Goal: Task Accomplishment & Management: Manage account settings

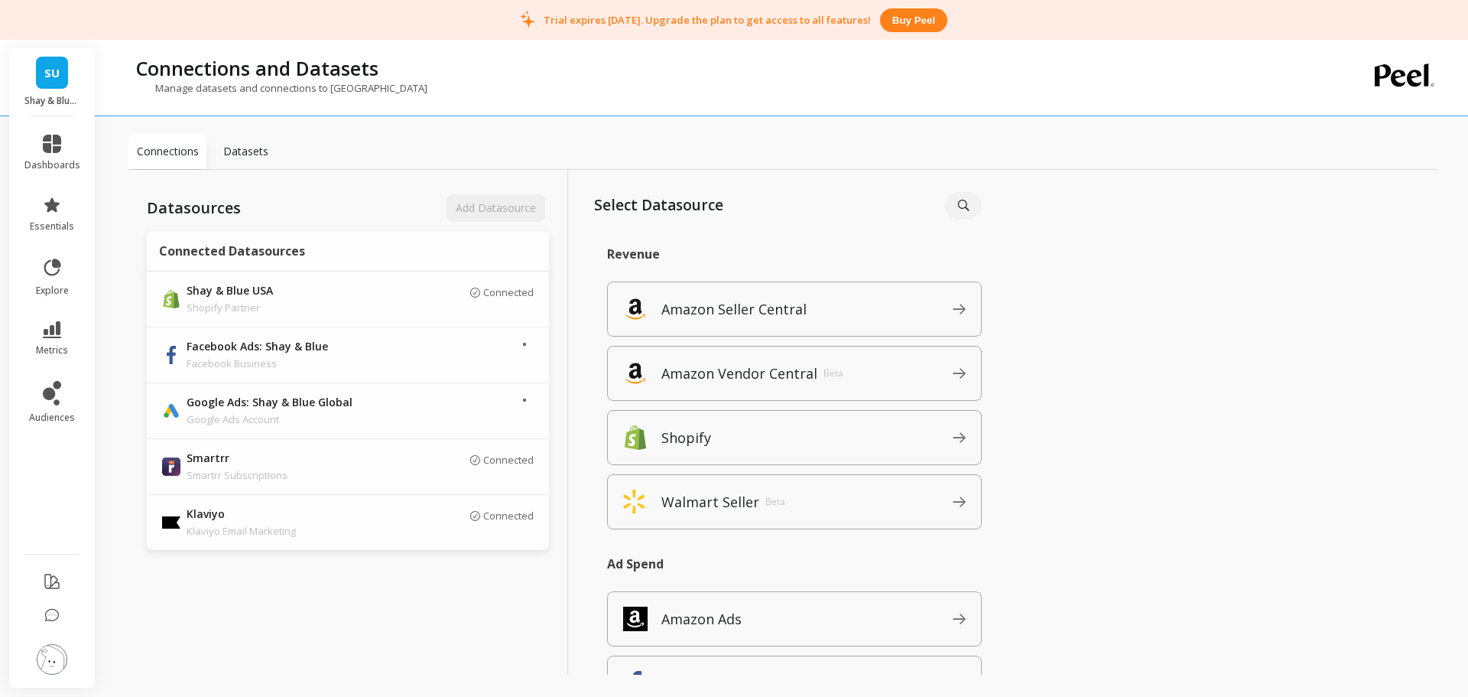
click at [53, 64] on span "SU" at bounding box center [51, 73] width 15 height 18
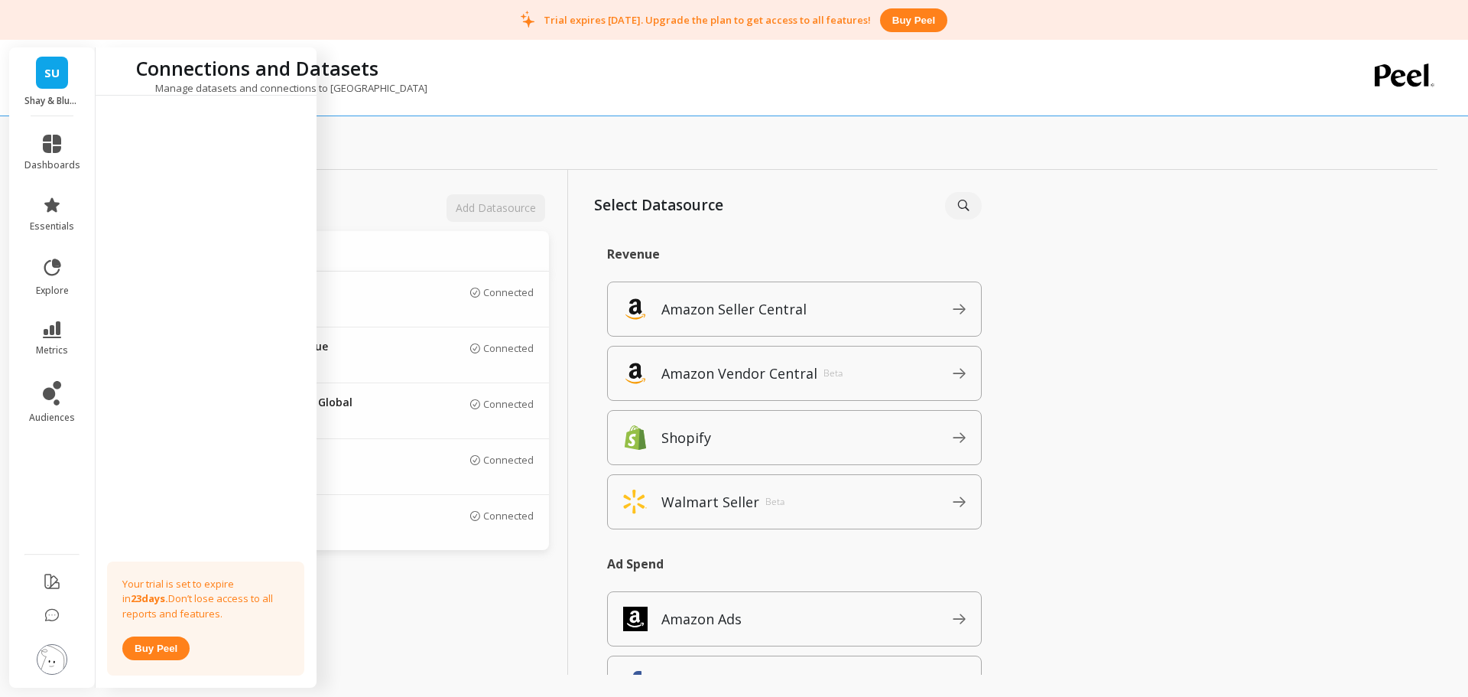
click at [1124, 249] on div "Datasources Add Datasource Connected Datasources Shay & Blue USA Shopify Partne…" at bounding box center [782, 439] width 1309 height 538
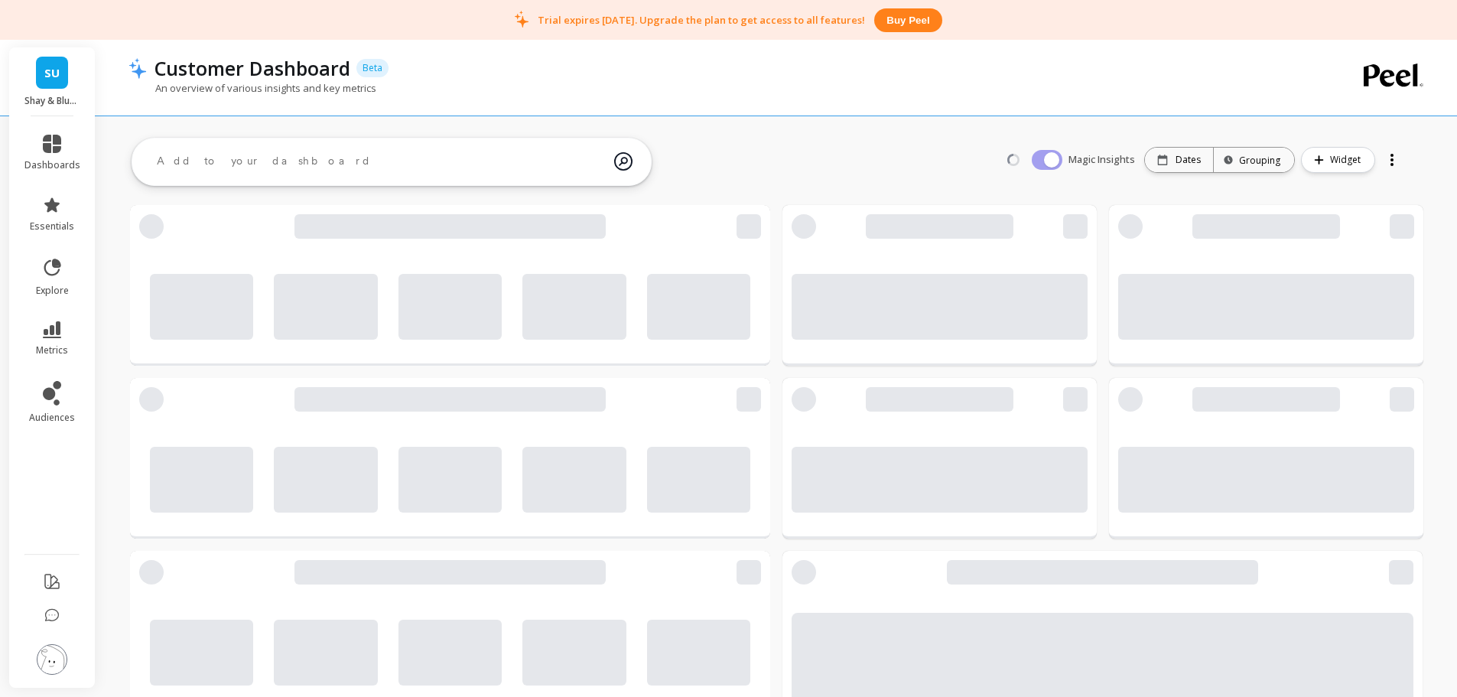
click at [41, 71] on link "SU" at bounding box center [52, 73] width 32 height 32
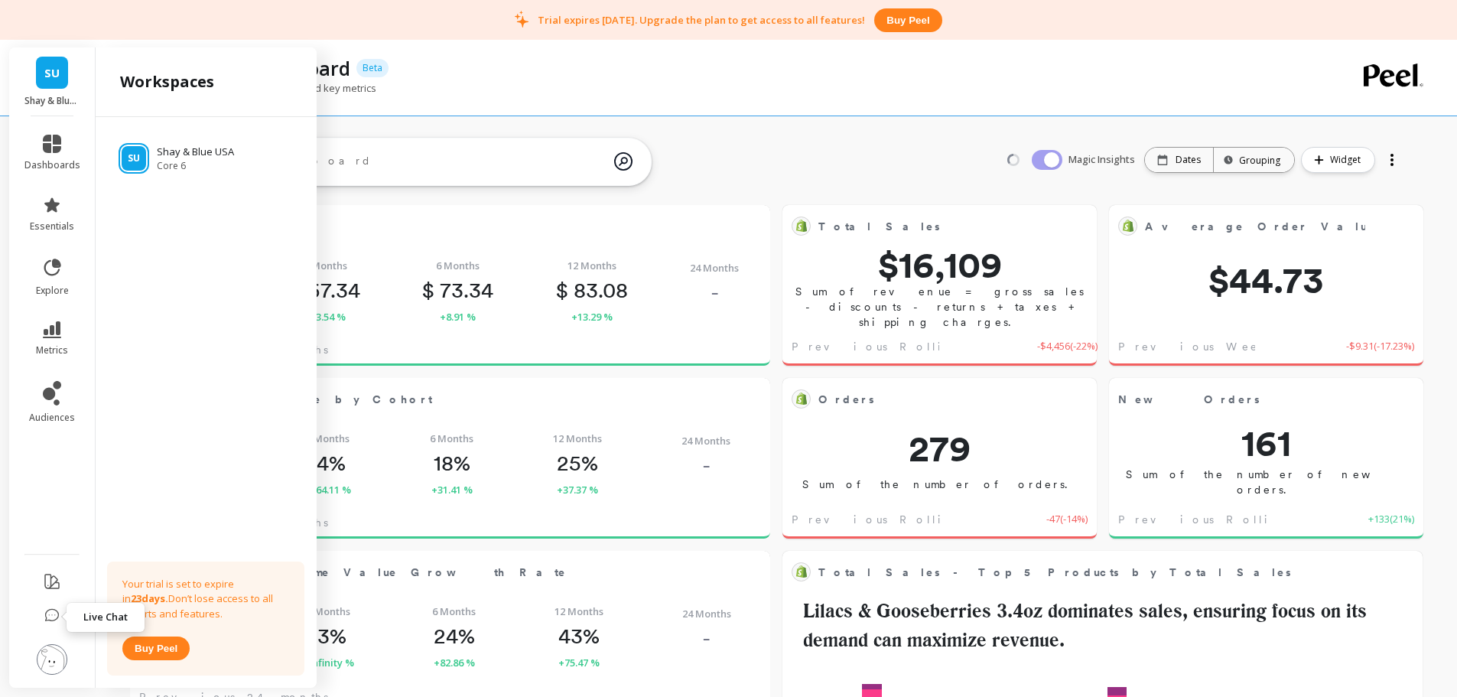
click at [52, 660] on img at bounding box center [52, 659] width 31 height 31
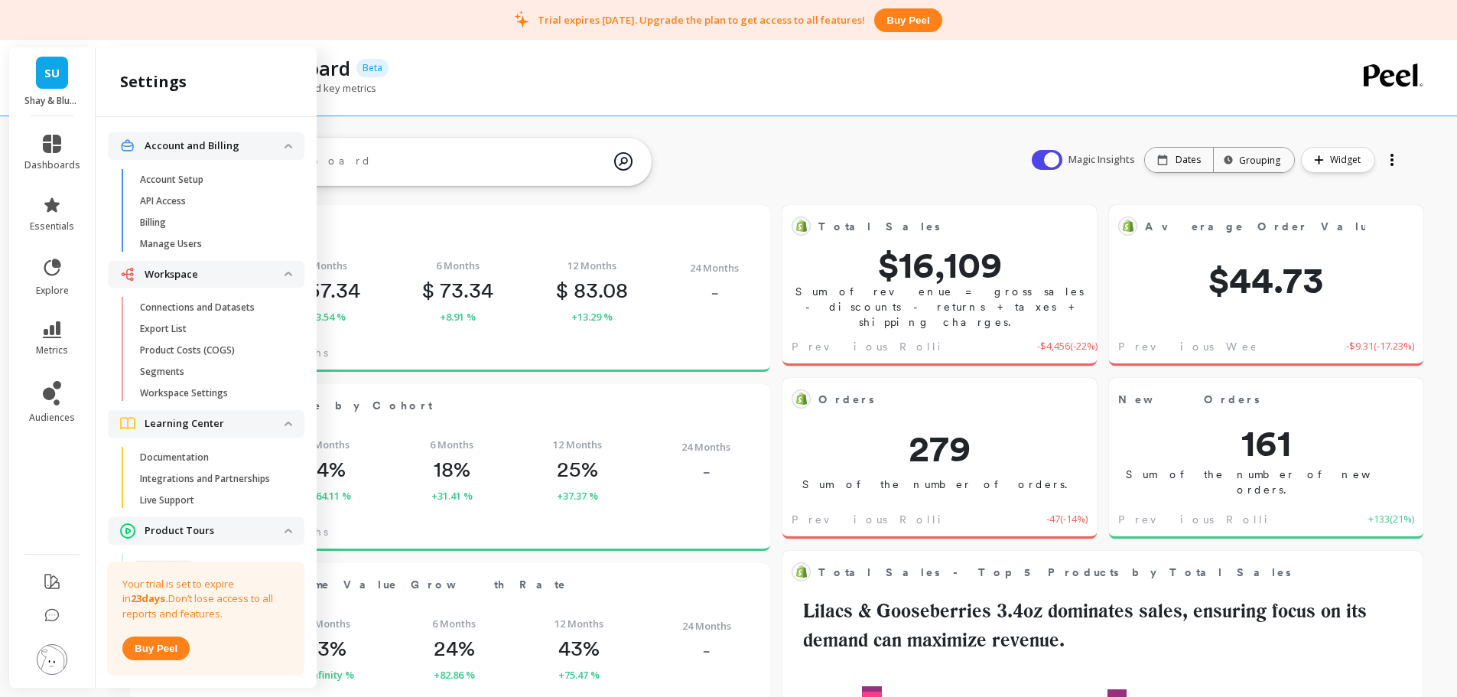
click at [224, 307] on p "Connections and Datasets" at bounding box center [197, 307] width 115 height 12
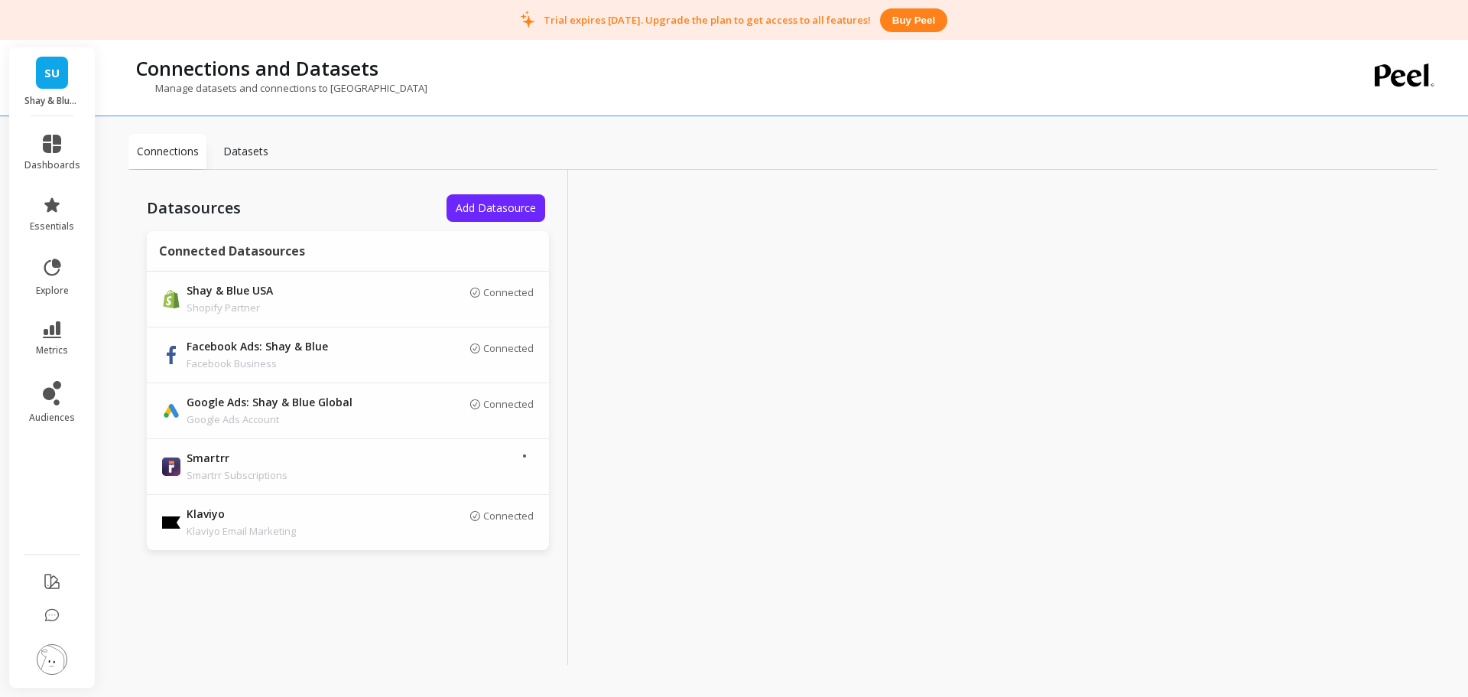
click at [521, 216] on button "Add Datasource" at bounding box center [496, 208] width 99 height 28
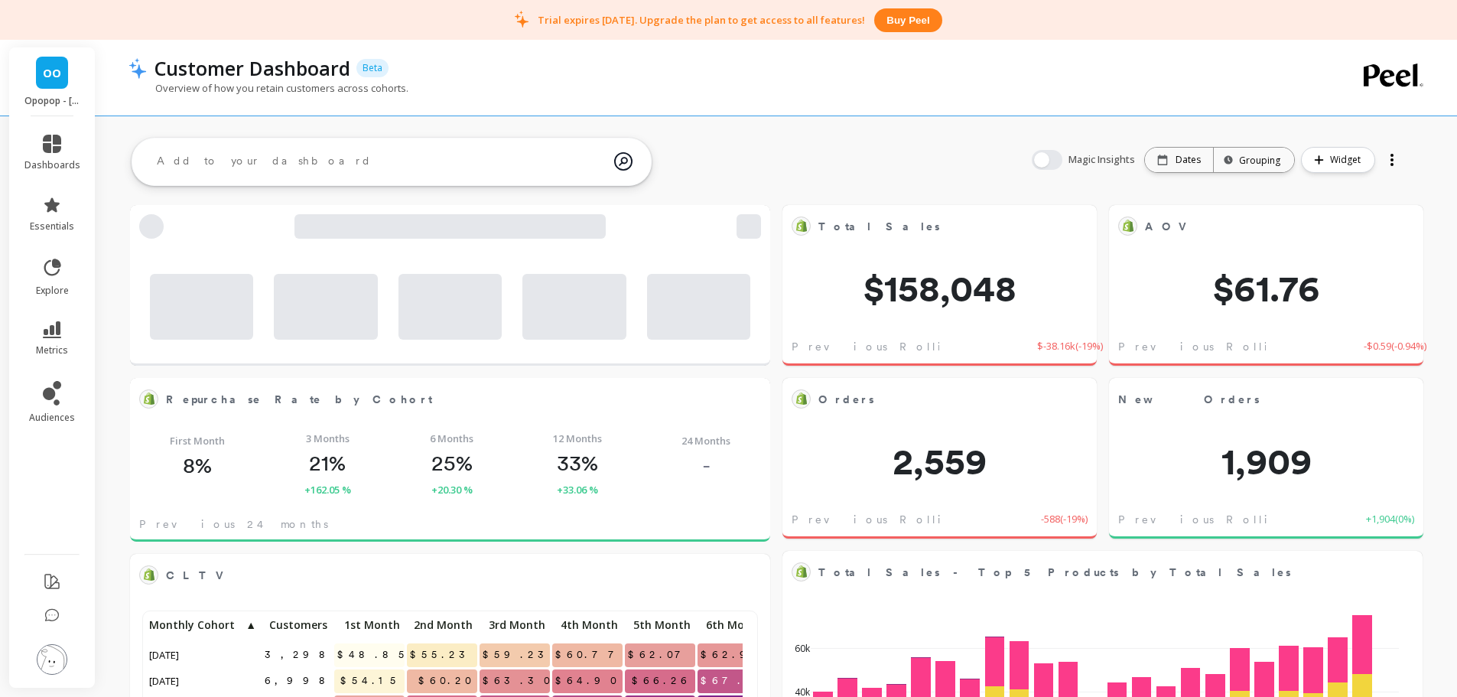
scroll to position [409, 585]
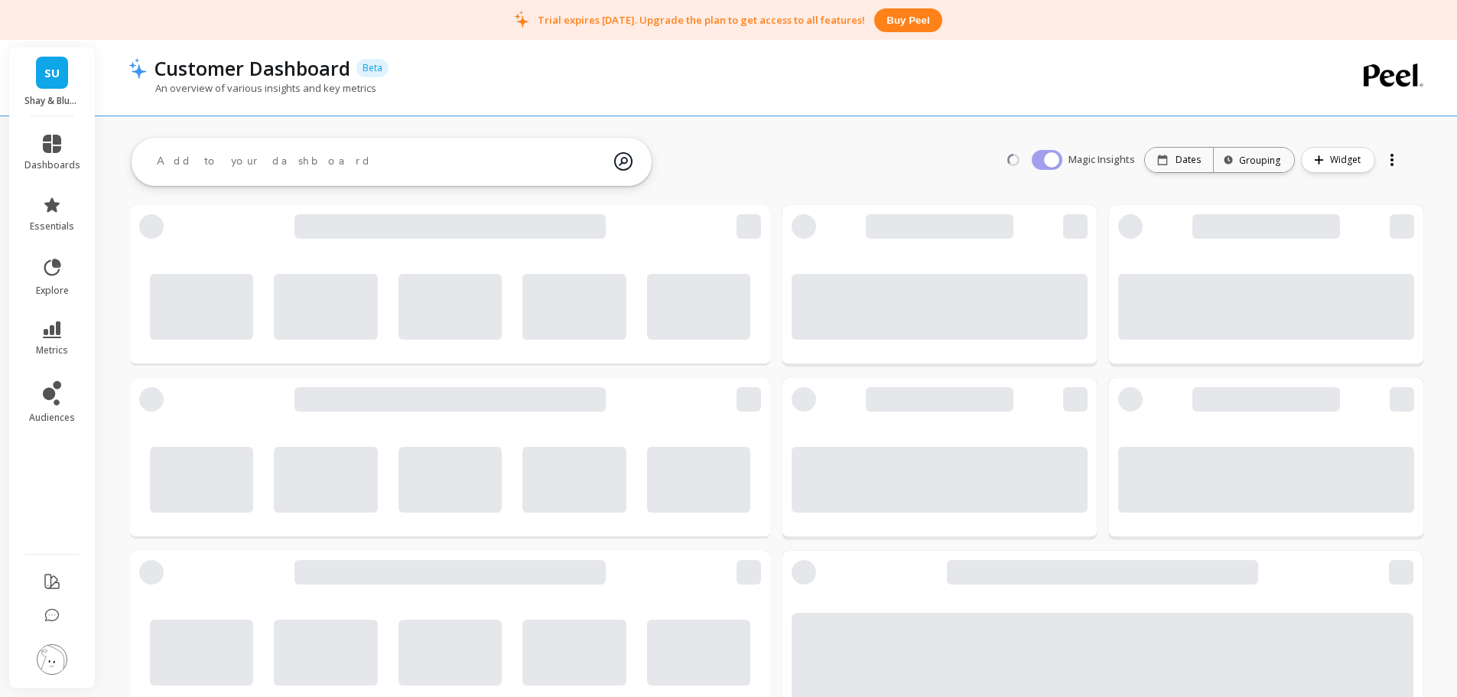
click at [67, 83] on link "SU" at bounding box center [52, 73] width 32 height 32
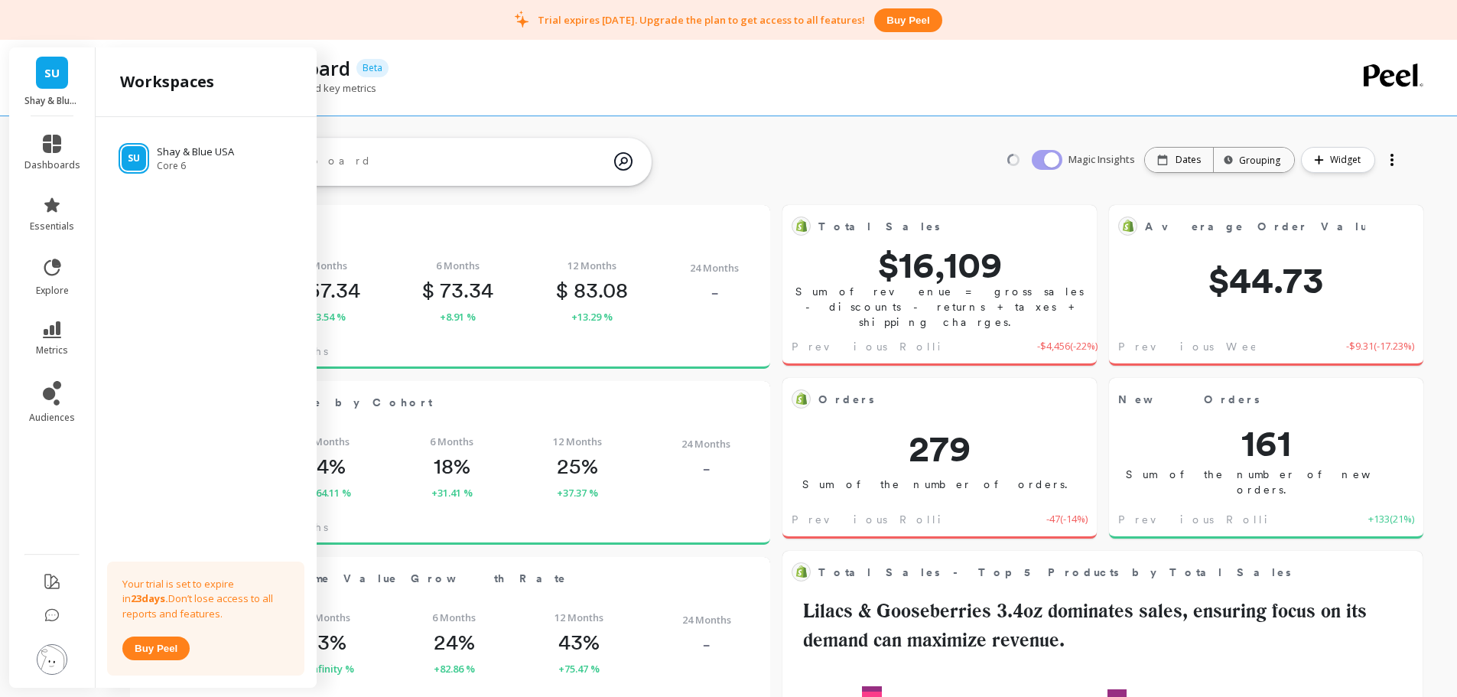
click at [203, 231] on div "SU Shay & Blue USA Core 6 Your trial is set to expire in 23 days. Don’t lose ac…" at bounding box center [206, 399] width 221 height 564
click at [60, 665] on img at bounding box center [52, 659] width 31 height 31
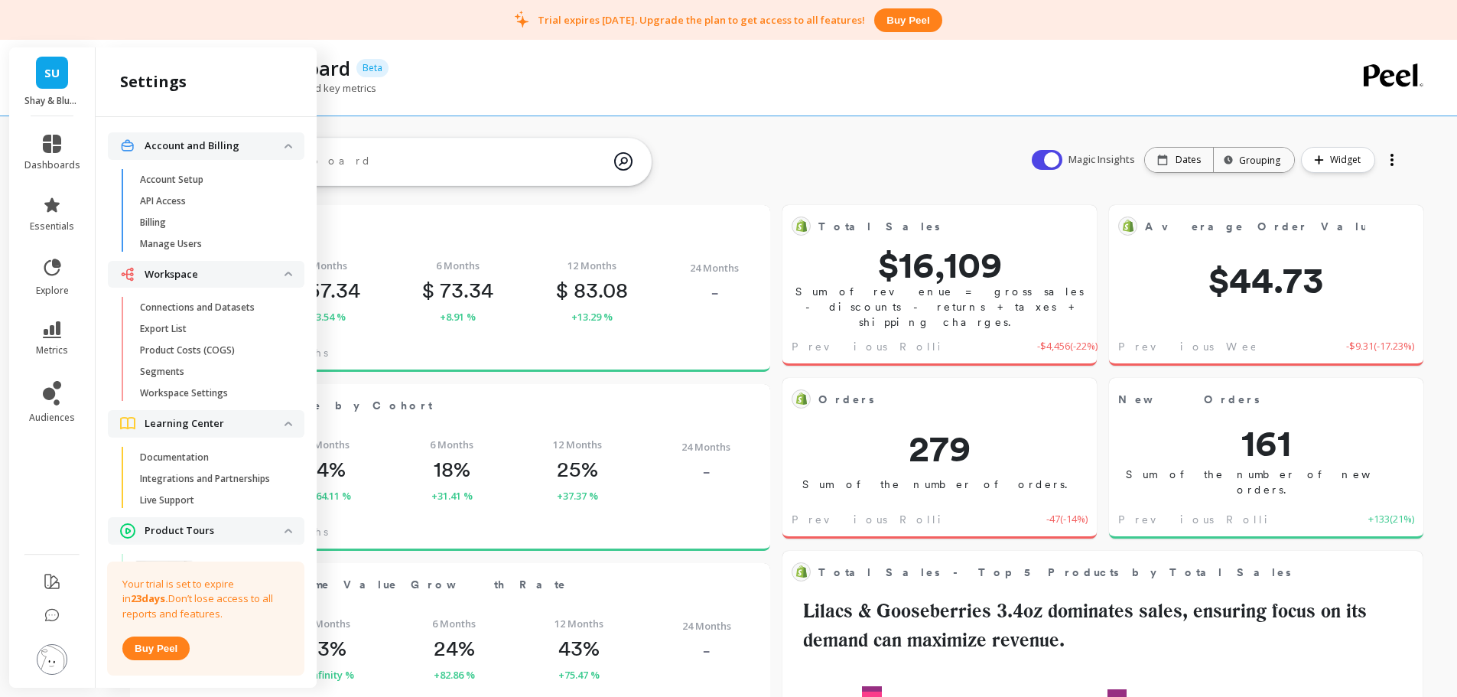
drag, startPoint x: 60, startPoint y: 664, endPoint x: 24, endPoint y: 486, distance: 181.6
click at [27, 494] on ul "dashboards essentials explore metrics audiences" at bounding box center [52, 330] width 86 height 410
click at [196, 312] on p "Connections and Datasets" at bounding box center [197, 307] width 115 height 12
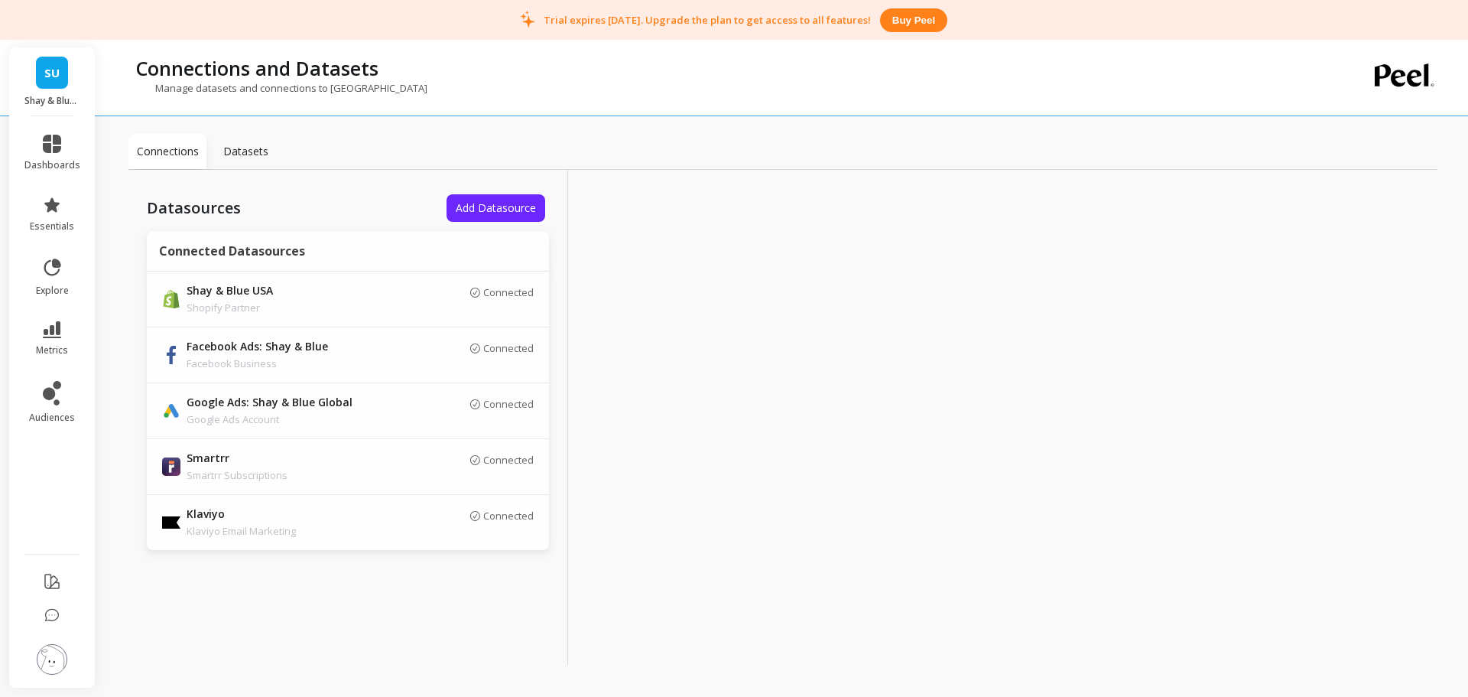
click at [14, 73] on div "SU Shay & Blue USA" at bounding box center [52, 81] width 86 height 69
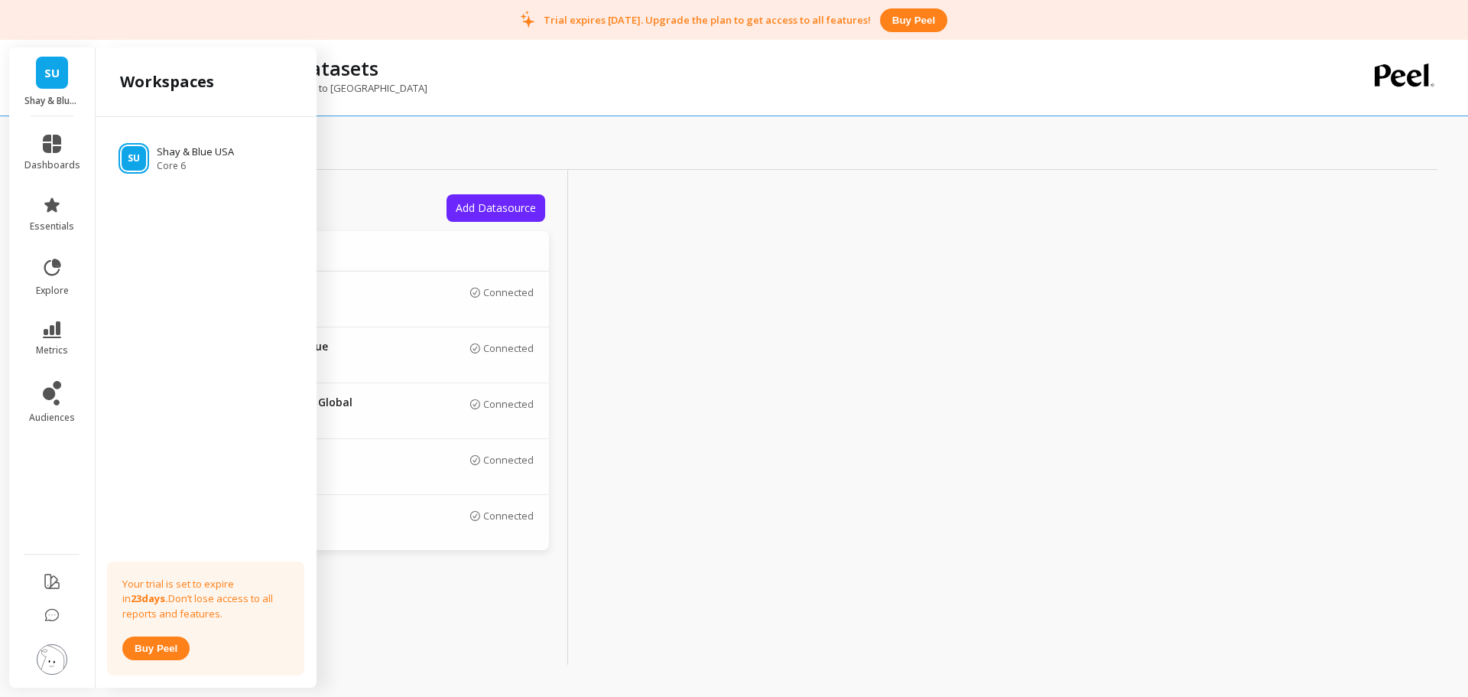
click at [49, 71] on span "SU" at bounding box center [51, 73] width 15 height 18
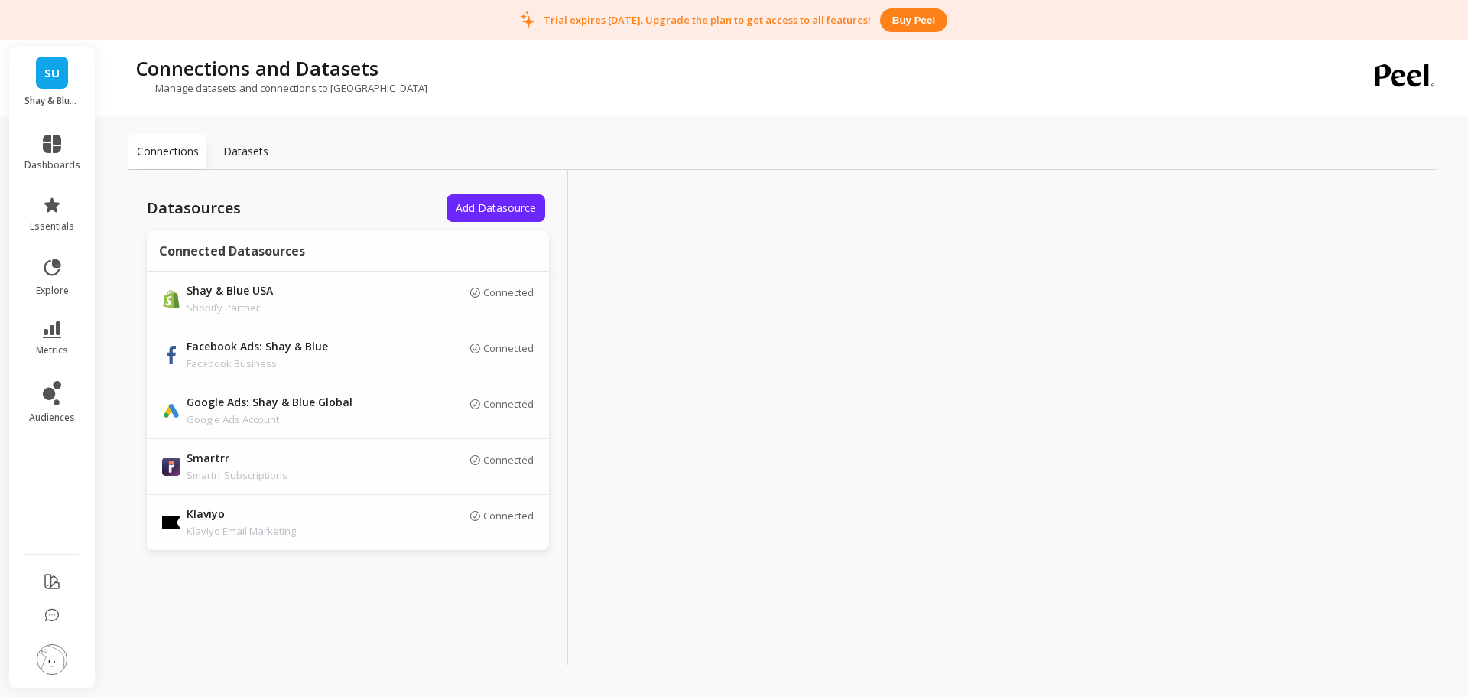
click at [67, 85] on link "SU" at bounding box center [52, 73] width 32 height 32
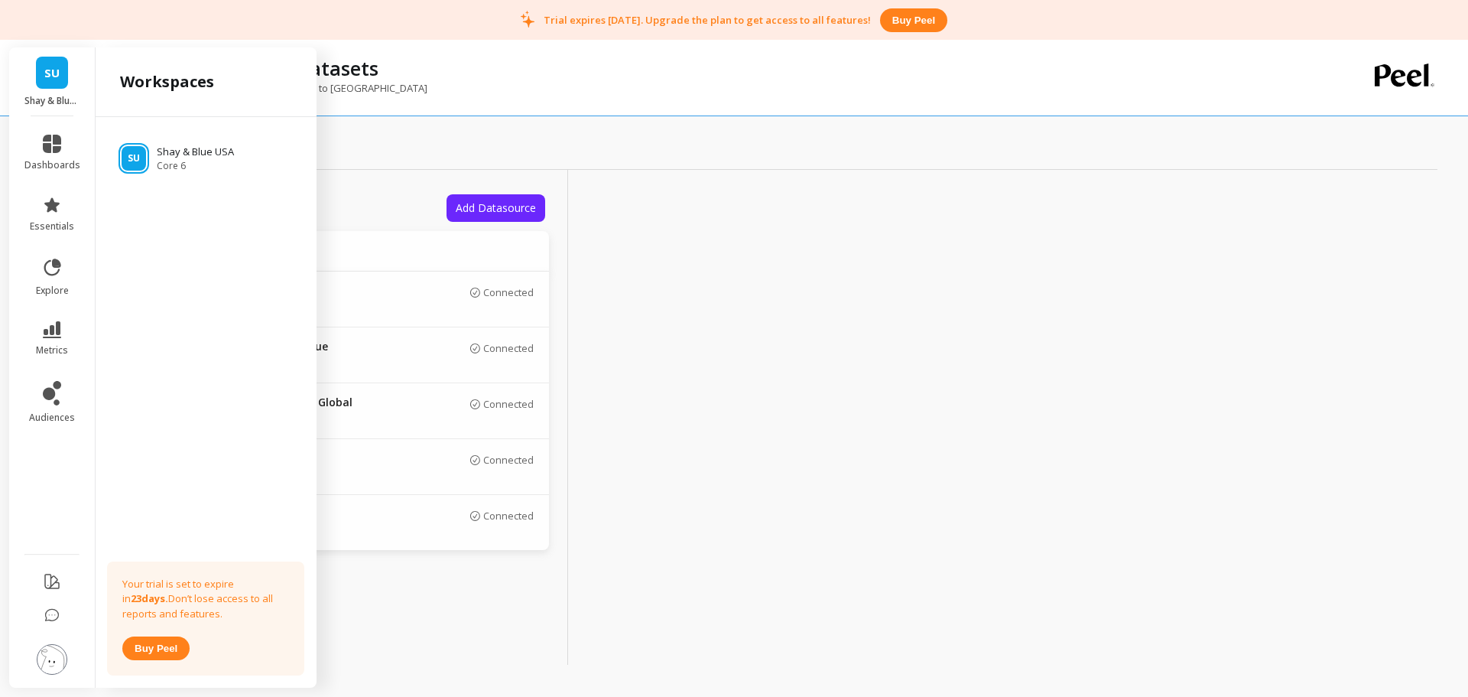
click at [192, 268] on div "SU Shay & Blue USA Core 6 Your trial is set to expire in 23 days. Don’t lose ac…" at bounding box center [206, 399] width 221 height 564
click at [857, 225] on div at bounding box center [788, 417] width 440 height 495
